Goal: Task Accomplishment & Management: Use online tool/utility

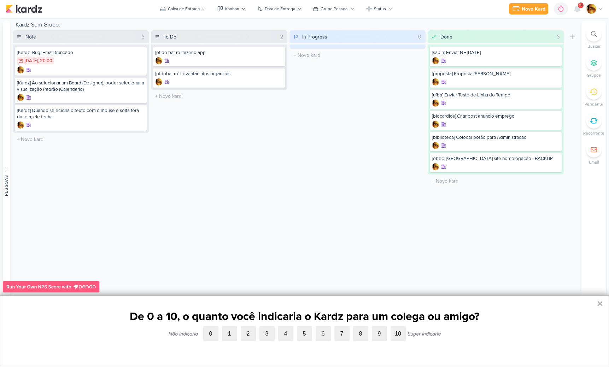
click at [598, 304] on button "×" at bounding box center [600, 303] width 7 height 11
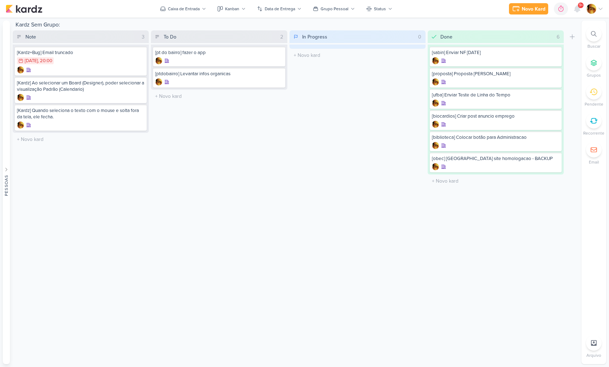
click at [167, 104] on div "To Do 2 Mover Para Esquerda Mover Para Direita Deletar [pt do bairro] fazer o a…" at bounding box center [219, 108] width 136 height 157
click at [168, 97] on input "text" at bounding box center [218, 96] width 133 height 10
type input "[ajustes] Home site Gradual"
click at [188, 100] on div at bounding box center [219, 103] width 128 height 7
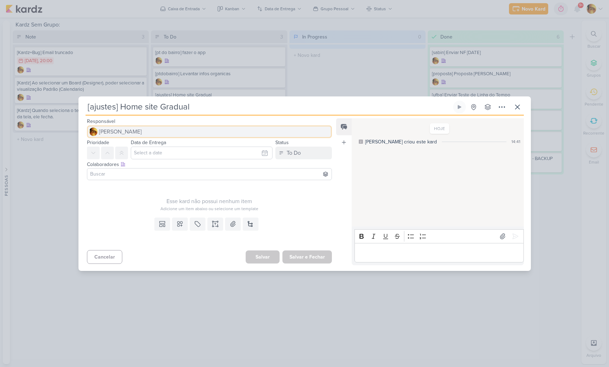
click at [127, 135] on span "[PERSON_NAME]" at bounding box center [120, 132] width 43 height 8
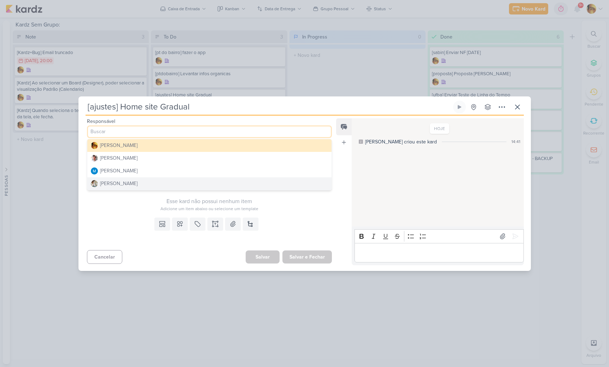
click at [123, 186] on div "Raphael Simas" at bounding box center [118, 183] width 37 height 7
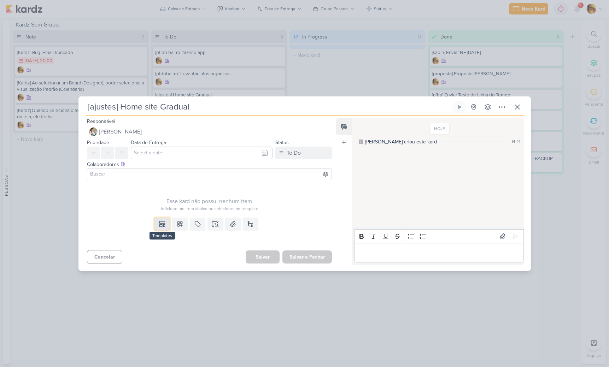
click at [163, 224] on icon at bounding box center [162, 224] width 7 height 7
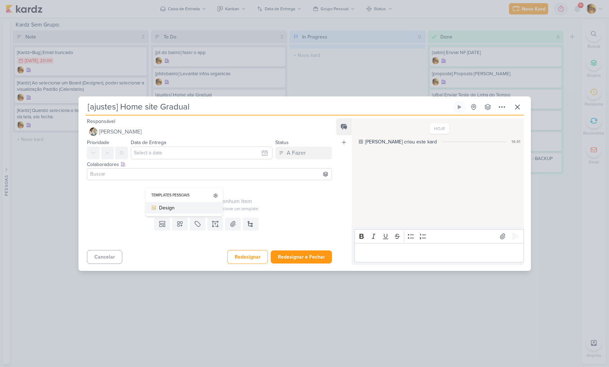
click at [165, 211] on div "Design" at bounding box center [186, 207] width 55 height 7
click at [202, 168] on div at bounding box center [209, 174] width 245 height 12
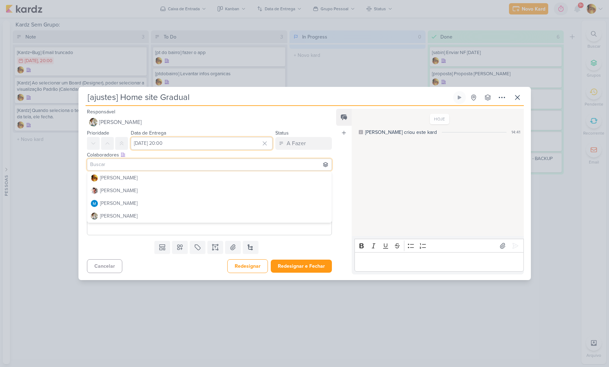
click at [201, 141] on input "20 de agosto de 2025 às 20:00" at bounding box center [202, 143] width 142 height 13
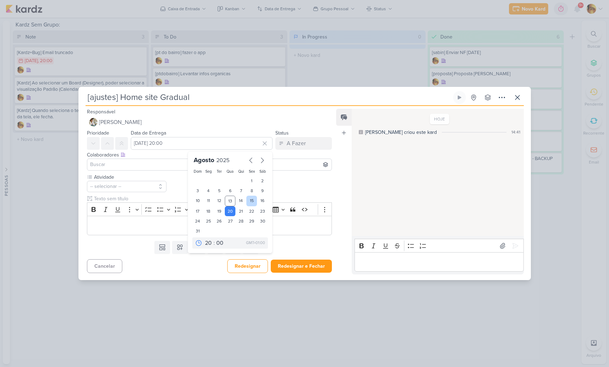
click at [249, 203] on div "15" at bounding box center [251, 201] width 11 height 11
type input "15 de agosto de 2025 às 20:00"
click at [148, 189] on button "-- selecionar --" at bounding box center [127, 186] width 80 height 11
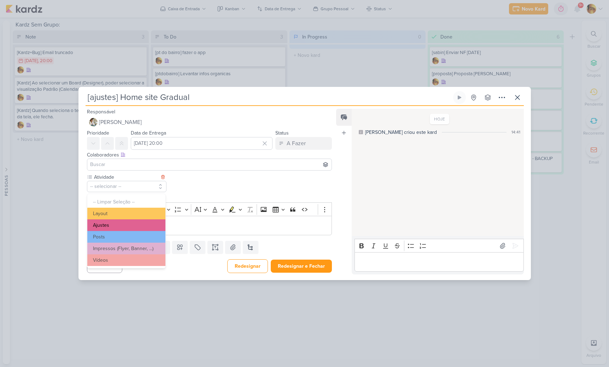
click at [119, 224] on button "Ajustes" at bounding box center [126, 226] width 78 height 12
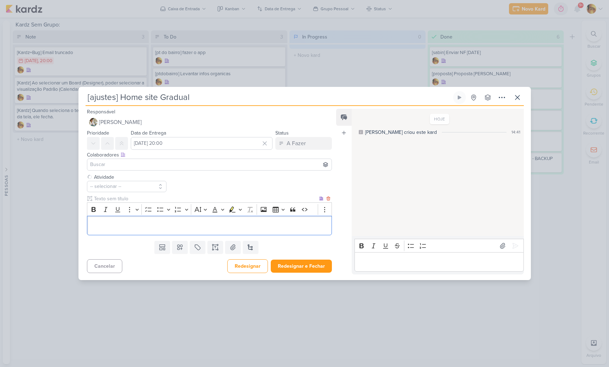
click at [128, 227] on p "Editor editing area: main" at bounding box center [210, 226] width 238 height 8
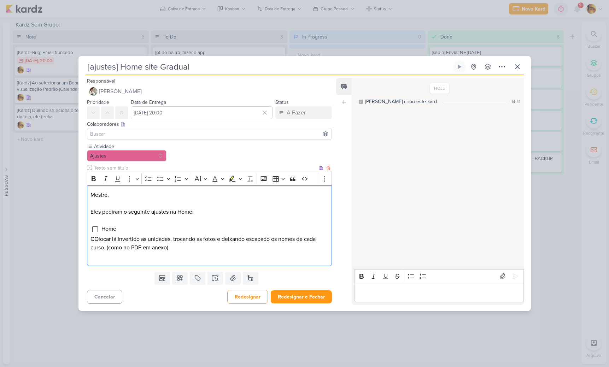
click at [179, 251] on p "COlocar lá invertido as unidades, trocando as fotos e deixando escapado os nome…" at bounding box center [210, 243] width 238 height 17
drag, startPoint x: 178, startPoint y: 250, endPoint x: 107, endPoint y: 250, distance: 70.4
click at [108, 250] on p "COlocar lá invertido as unidades, trocando as fotos e deixando escapado os nome…" at bounding box center [210, 243] width 238 height 17
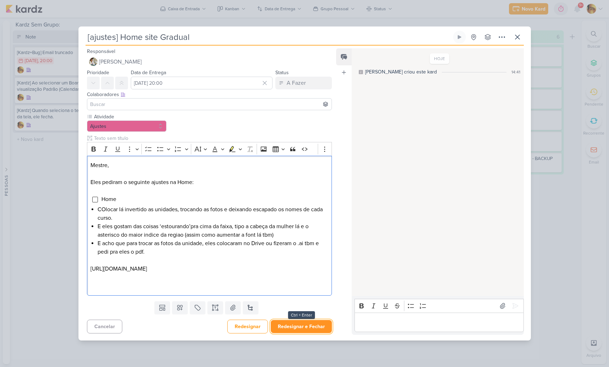
click at [291, 325] on button "Redesignar e Fechar" at bounding box center [301, 326] width 61 height 13
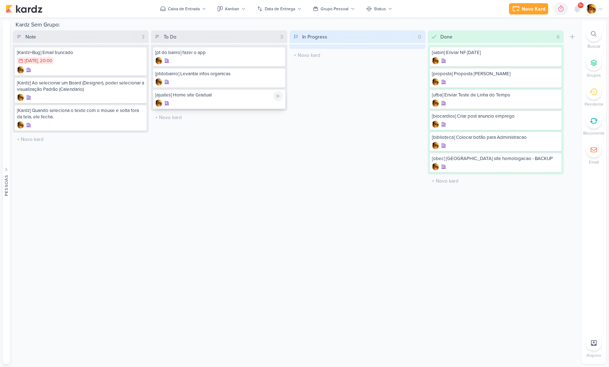
click at [245, 100] on div at bounding box center [219, 103] width 128 height 7
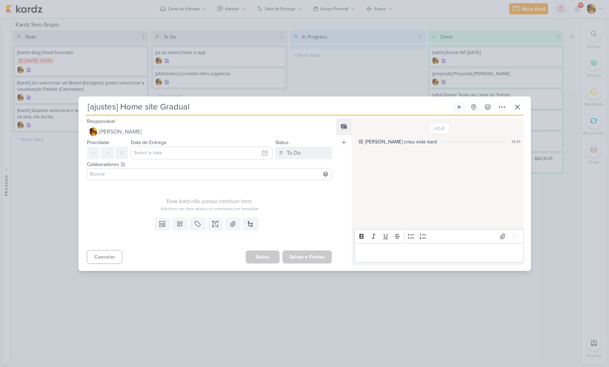
click at [558, 100] on div "[ajustes] Home site Gradual Criado por mim" at bounding box center [304, 183] width 609 height 367
